Goal: Task Accomplishment & Management: Use online tool/utility

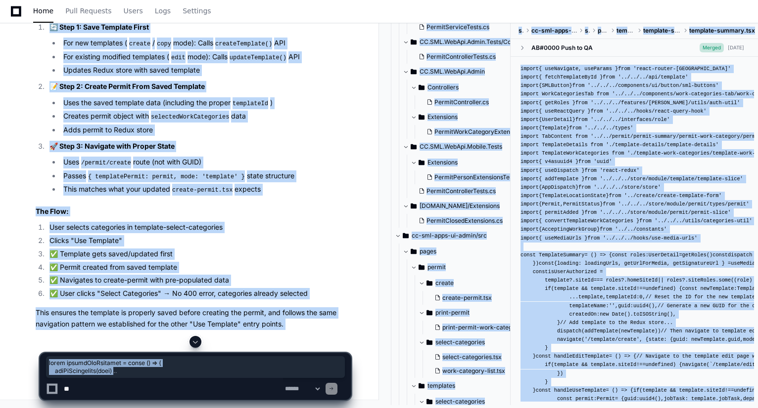
scroll to position [15470, 0]
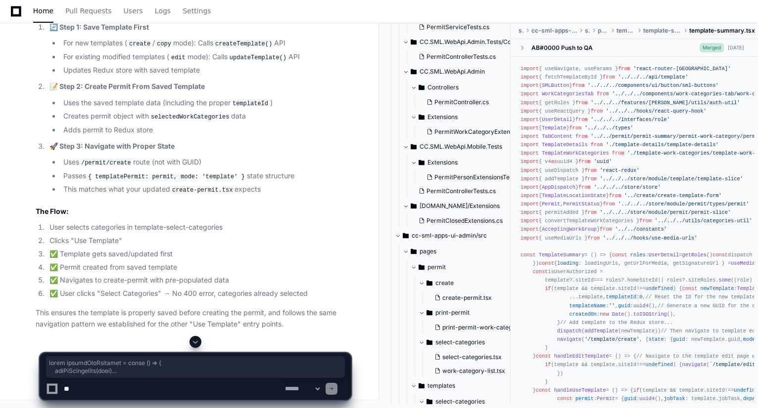
drag, startPoint x: 40, startPoint y: 58, endPoint x: 57, endPoint y: 216, distance: 159.2
copy div "const handleUseTemplate = async ( ) => { setIsSubmitting ( true ) try { // Step…"
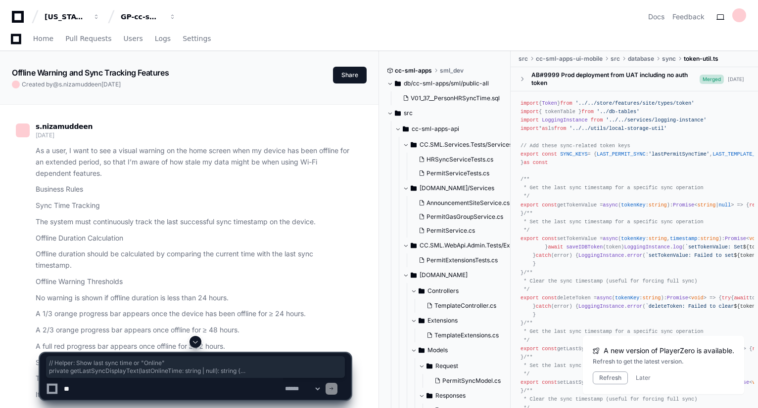
scroll to position [33817, 0]
